Goal: Navigation & Orientation: Find specific page/section

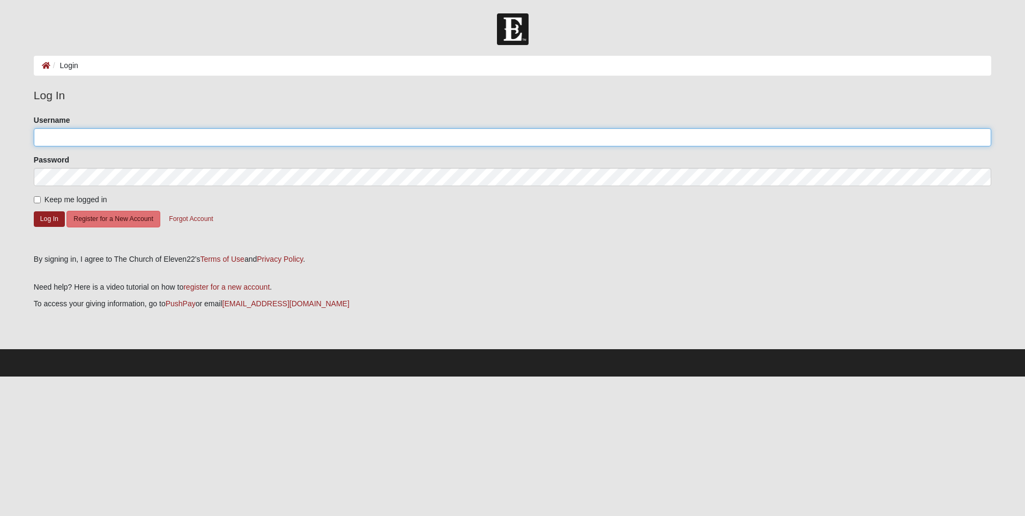
click at [73, 136] on input "Username" at bounding box center [513, 137] width 958 height 18
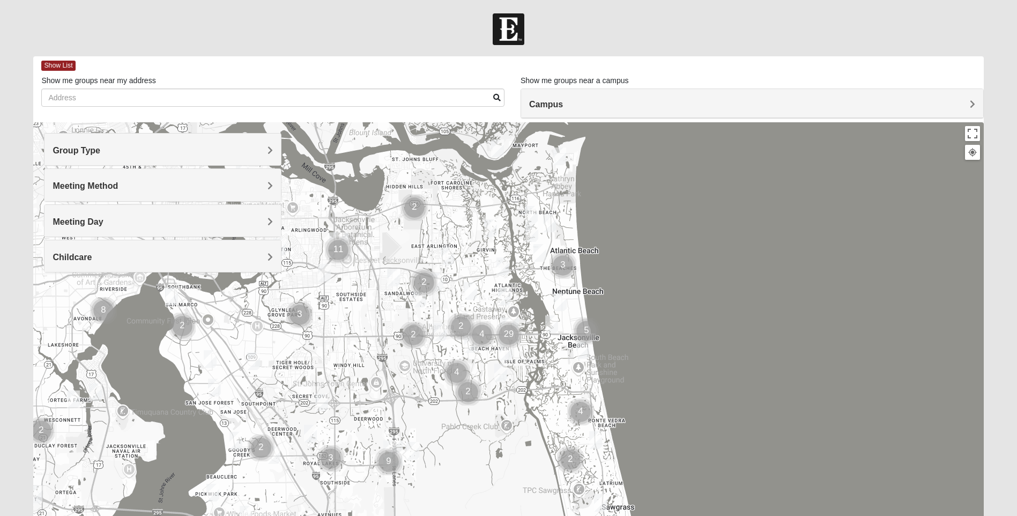
scroll to position [75, 0]
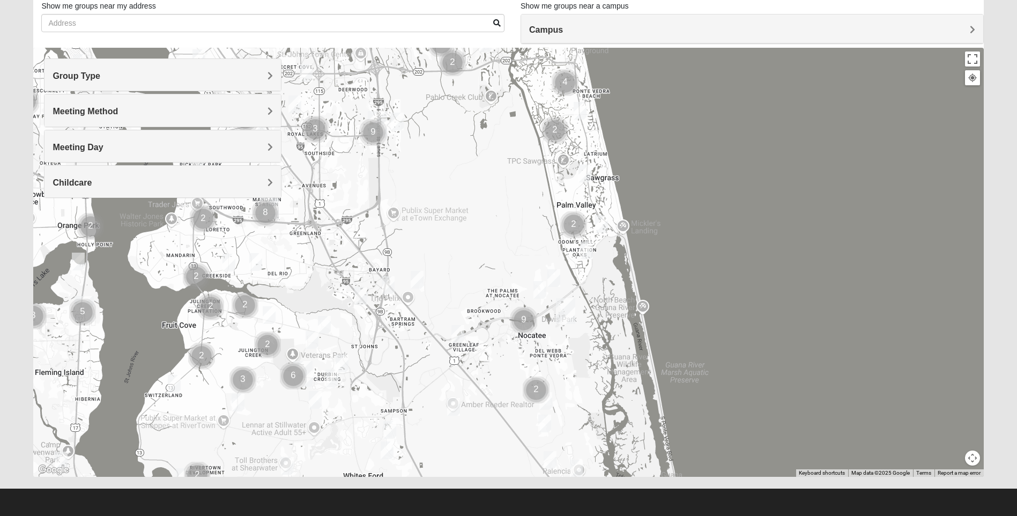
drag, startPoint x: 547, startPoint y: 414, endPoint x: 530, endPoint y: 159, distance: 255.8
click at [530, 159] on div at bounding box center [508, 262] width 950 height 429
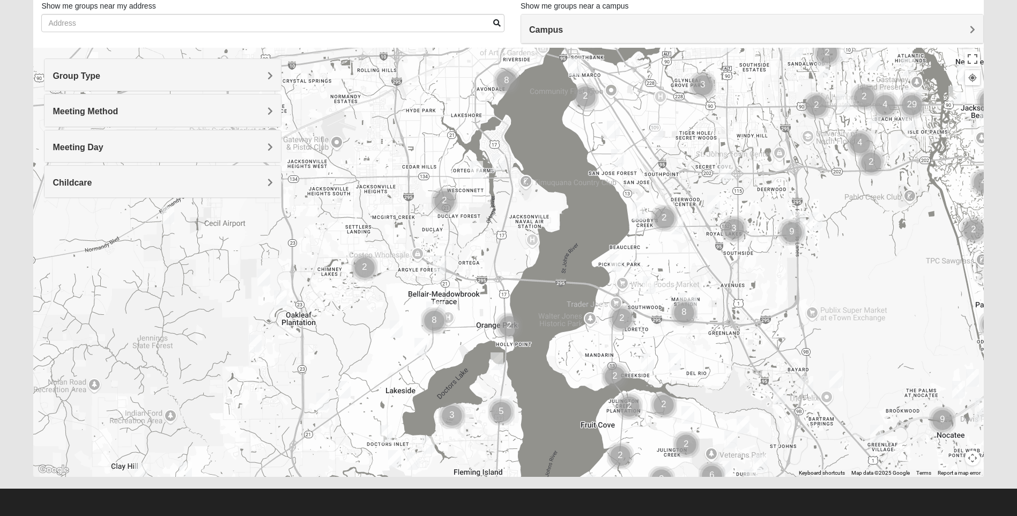
drag, startPoint x: 507, startPoint y: 205, endPoint x: 926, endPoint y: 305, distance: 430.5
click at [926, 305] on div at bounding box center [508, 262] width 950 height 429
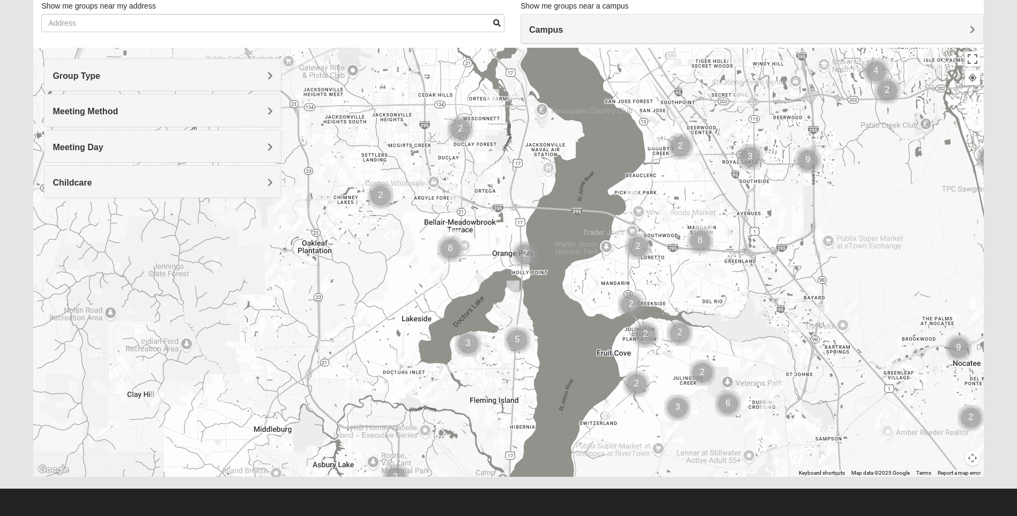
drag, startPoint x: 580, startPoint y: 382, endPoint x: 593, endPoint y: 300, distance: 83.1
click at [595, 300] on div at bounding box center [508, 262] width 950 height 429
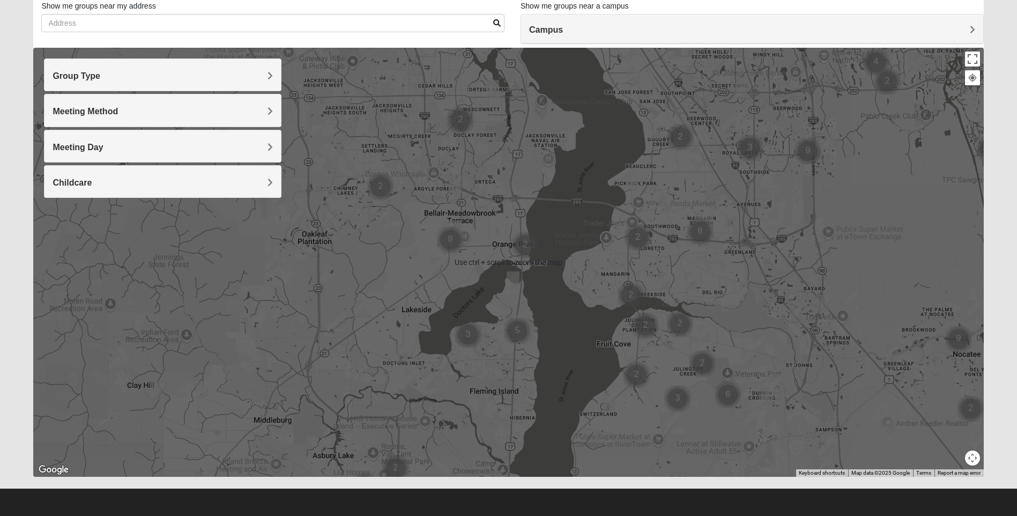
click at [518, 328] on img "Cluster of 5 groups" at bounding box center [517, 330] width 27 height 27
